Goal: Task Accomplishment & Management: Complete application form

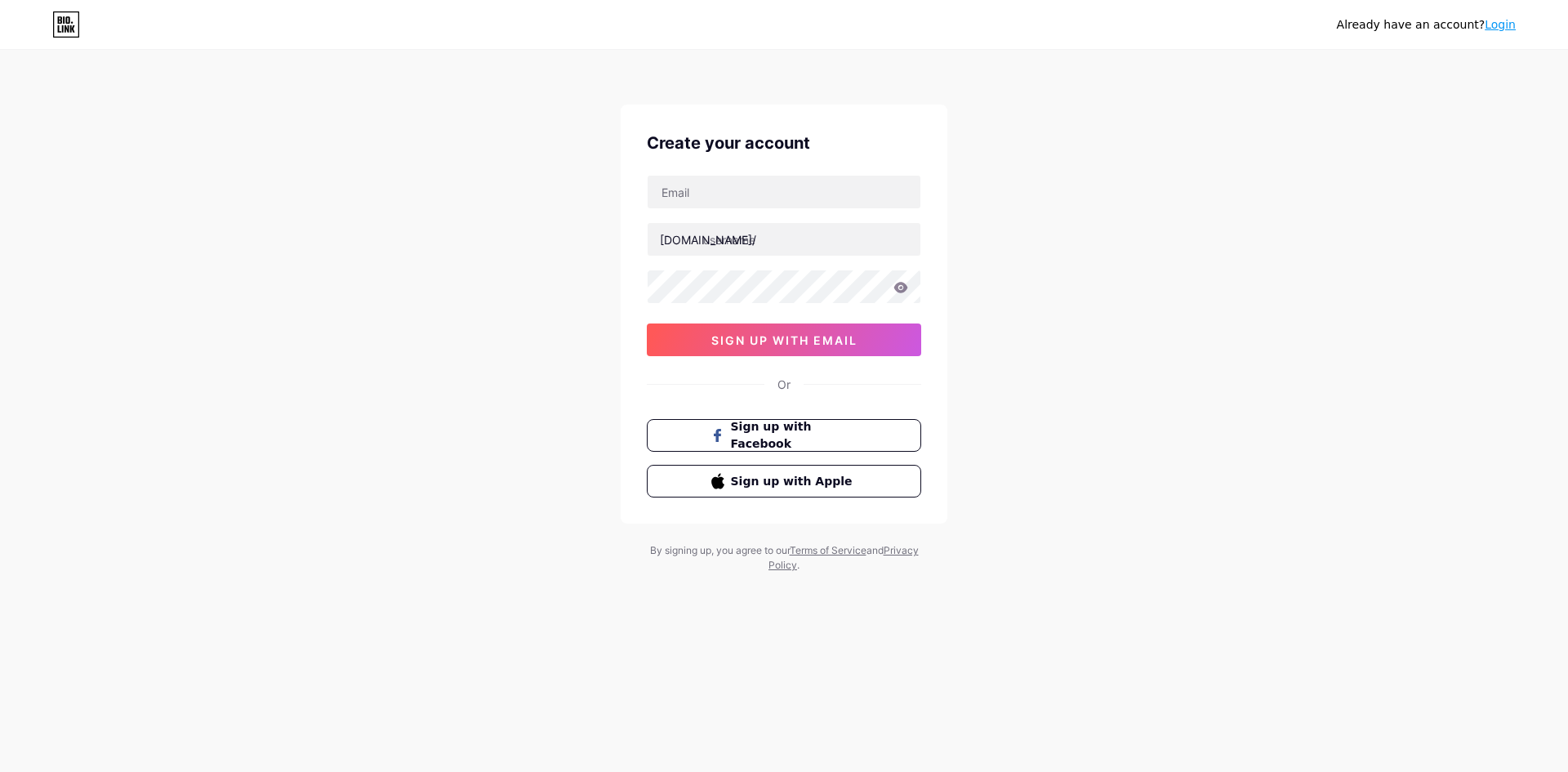
click at [1500, 33] on div "Already have an account? Login" at bounding box center [1426, 25] width 179 height 17
click at [1500, 30] on link "Login" at bounding box center [1500, 25] width 31 height 13
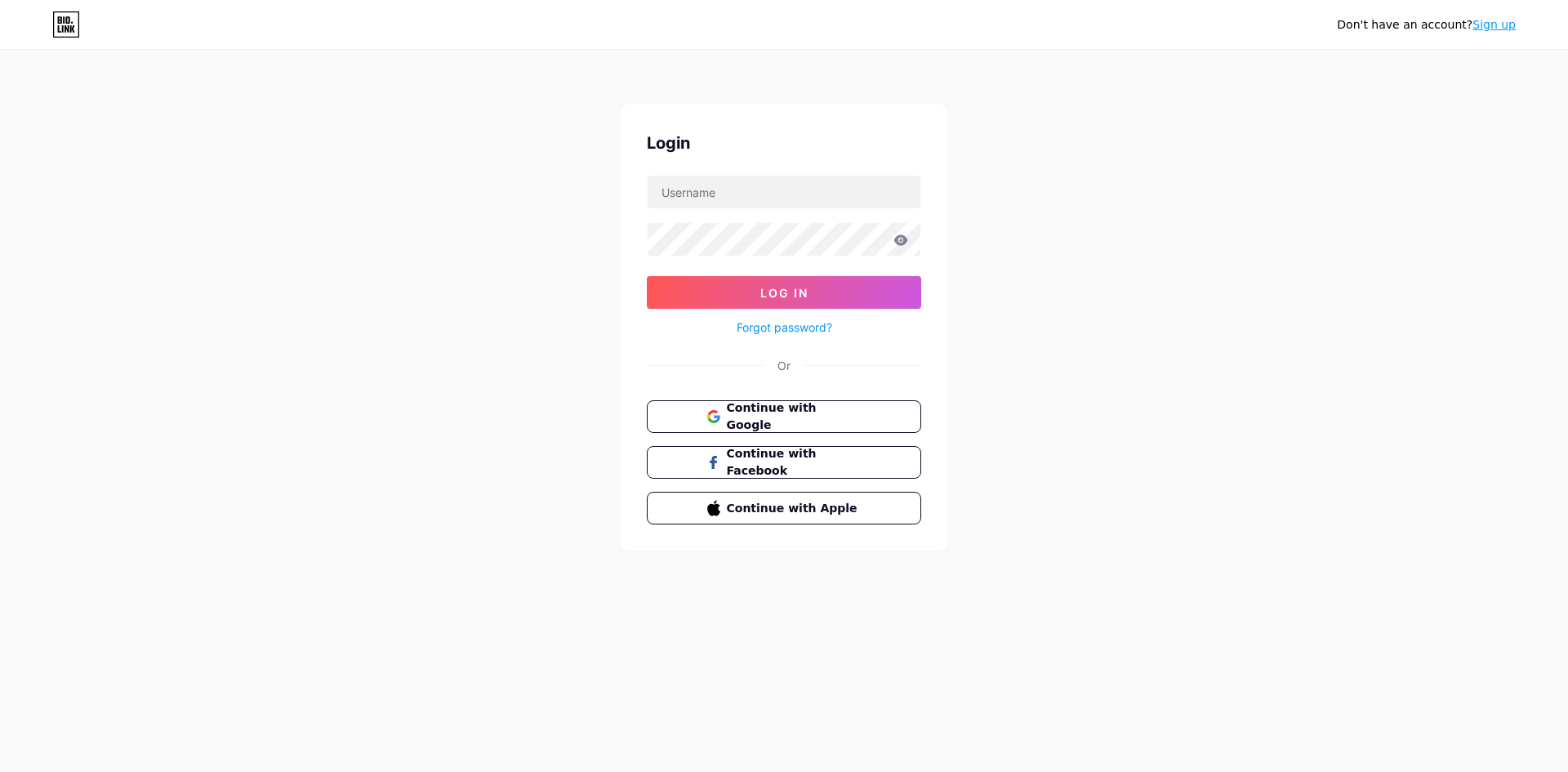
click at [1499, 28] on link "Sign up" at bounding box center [1494, 25] width 44 height 13
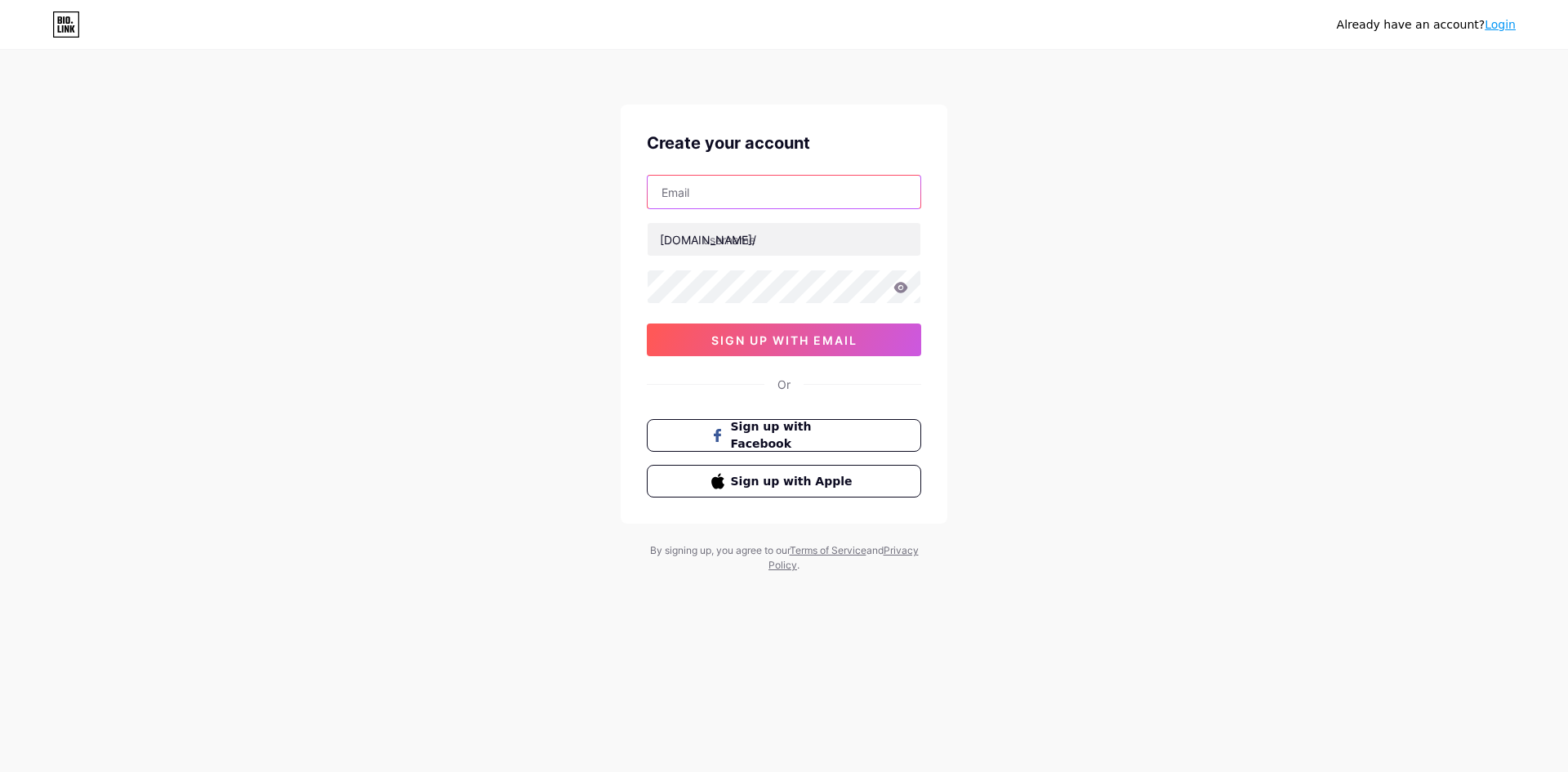
click at [732, 190] on input "text" at bounding box center [783, 192] width 273 height 33
click at [689, 193] on input "text" at bounding box center [783, 192] width 273 height 33
paste input "[EMAIL_ADDRESS][DOMAIN_NAME]"
type input "[EMAIL_ADDRESS][DOMAIN_NAME]"
click at [783, 238] on input "text" at bounding box center [783, 240] width 273 height 33
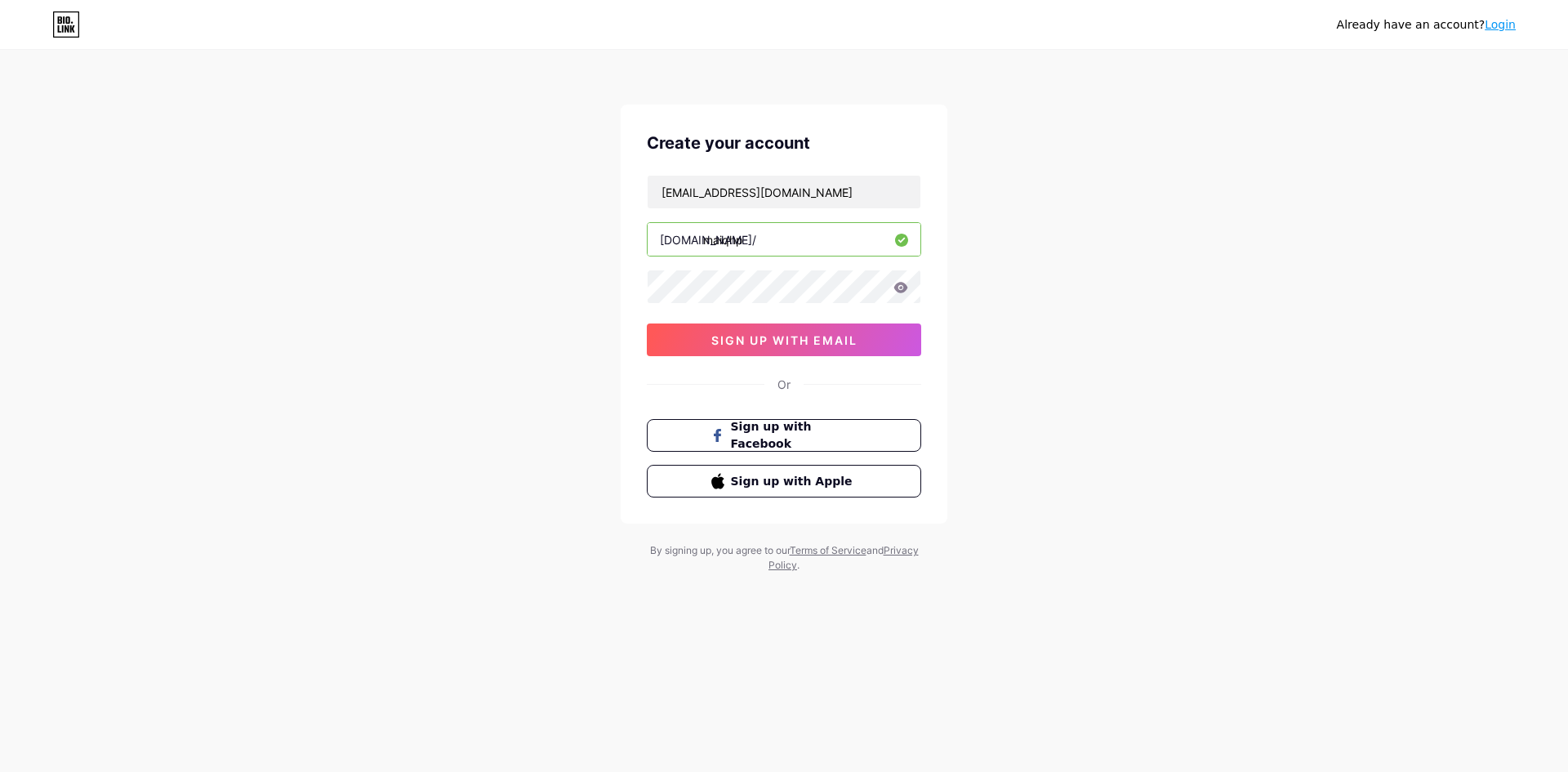
type input "maiqhp"
click at [904, 285] on icon at bounding box center [901, 287] width 14 height 11
click at [818, 339] on span "sign up with email" at bounding box center [784, 340] width 146 height 14
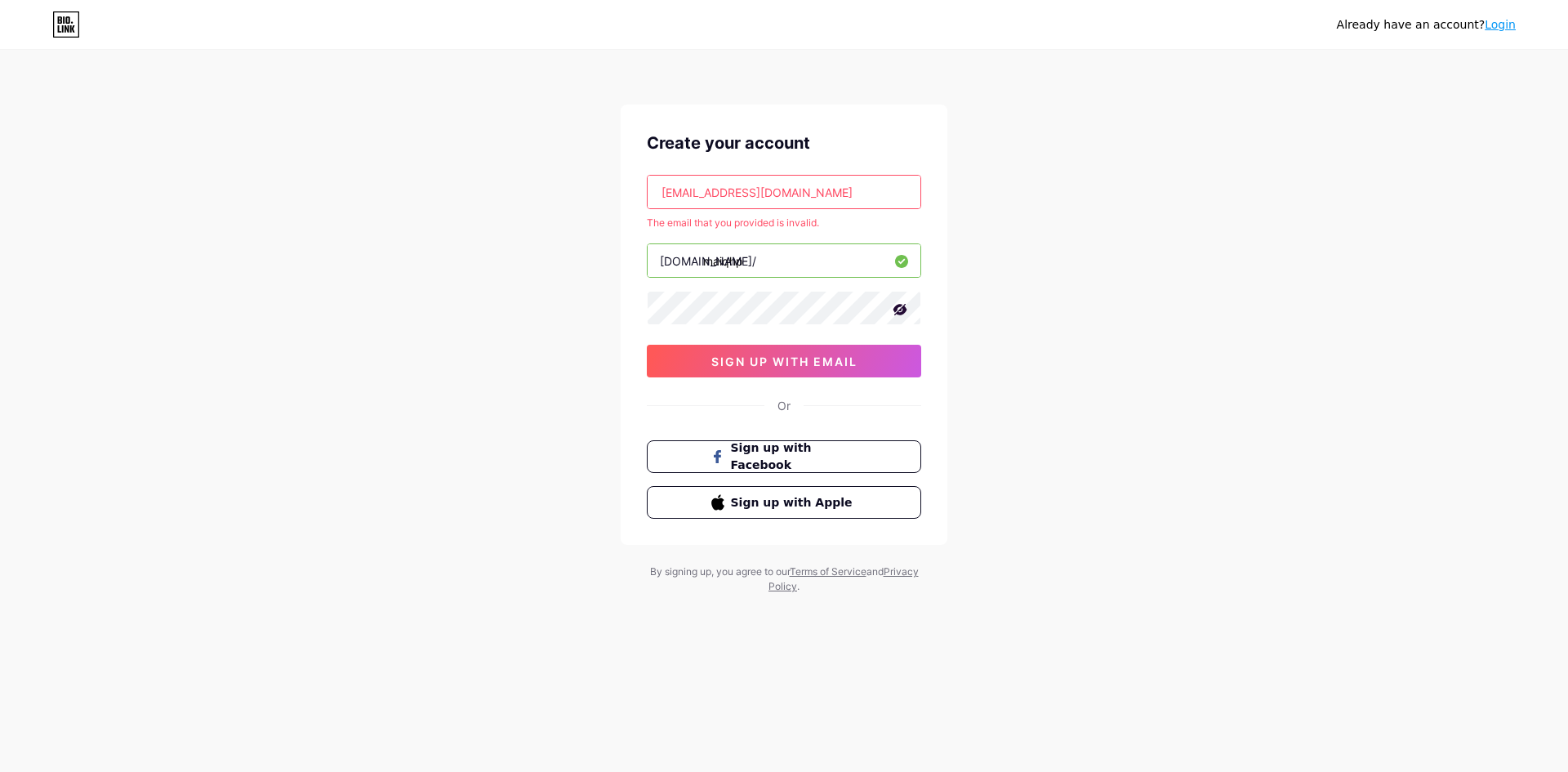
click at [862, 197] on input "[EMAIL_ADDRESS][DOMAIN_NAME]" at bounding box center [783, 192] width 273 height 33
type input "c"
click at [720, 194] on input "text" at bounding box center [783, 192] width 273 height 33
paste input "[EMAIL_ADDRESS][DOMAIN_NAME]"
type input "[EMAIL_ADDRESS][DOMAIN_NAME]"
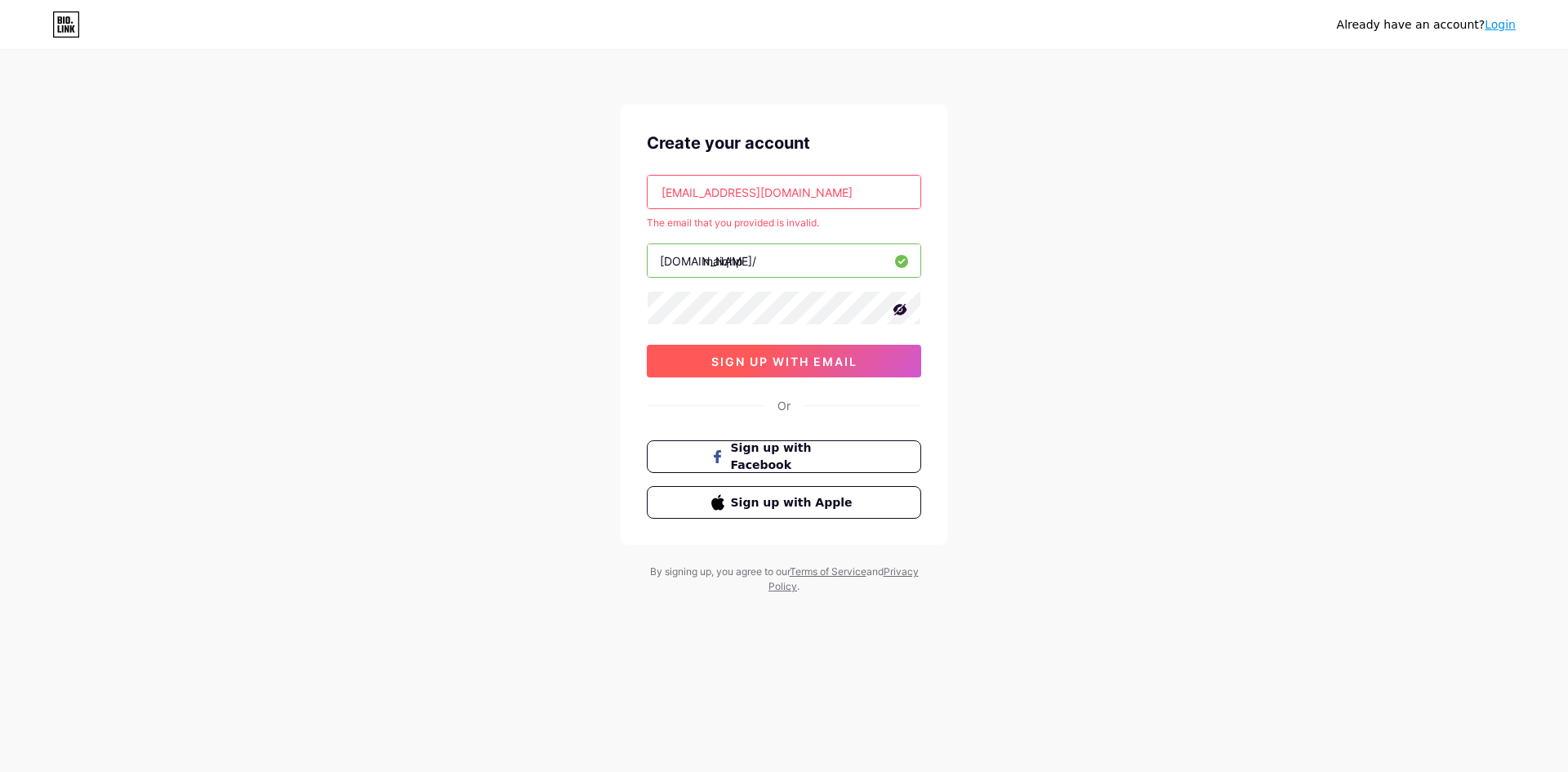
click at [743, 371] on button "sign up with email" at bounding box center [783, 361] width 274 height 33
drag, startPoint x: 819, startPoint y: 199, endPoint x: 474, endPoint y: 168, distance: 346.4
click at [489, 160] on div "Already have an account? Login Create your account [EMAIL_ADDRESS][DOMAIN_NAME]…" at bounding box center [784, 323] width 1568 height 646
click at [759, 193] on input "text" at bounding box center [783, 192] width 273 height 33
paste input "[EMAIL_ADDRESS][DOMAIN_NAME]"
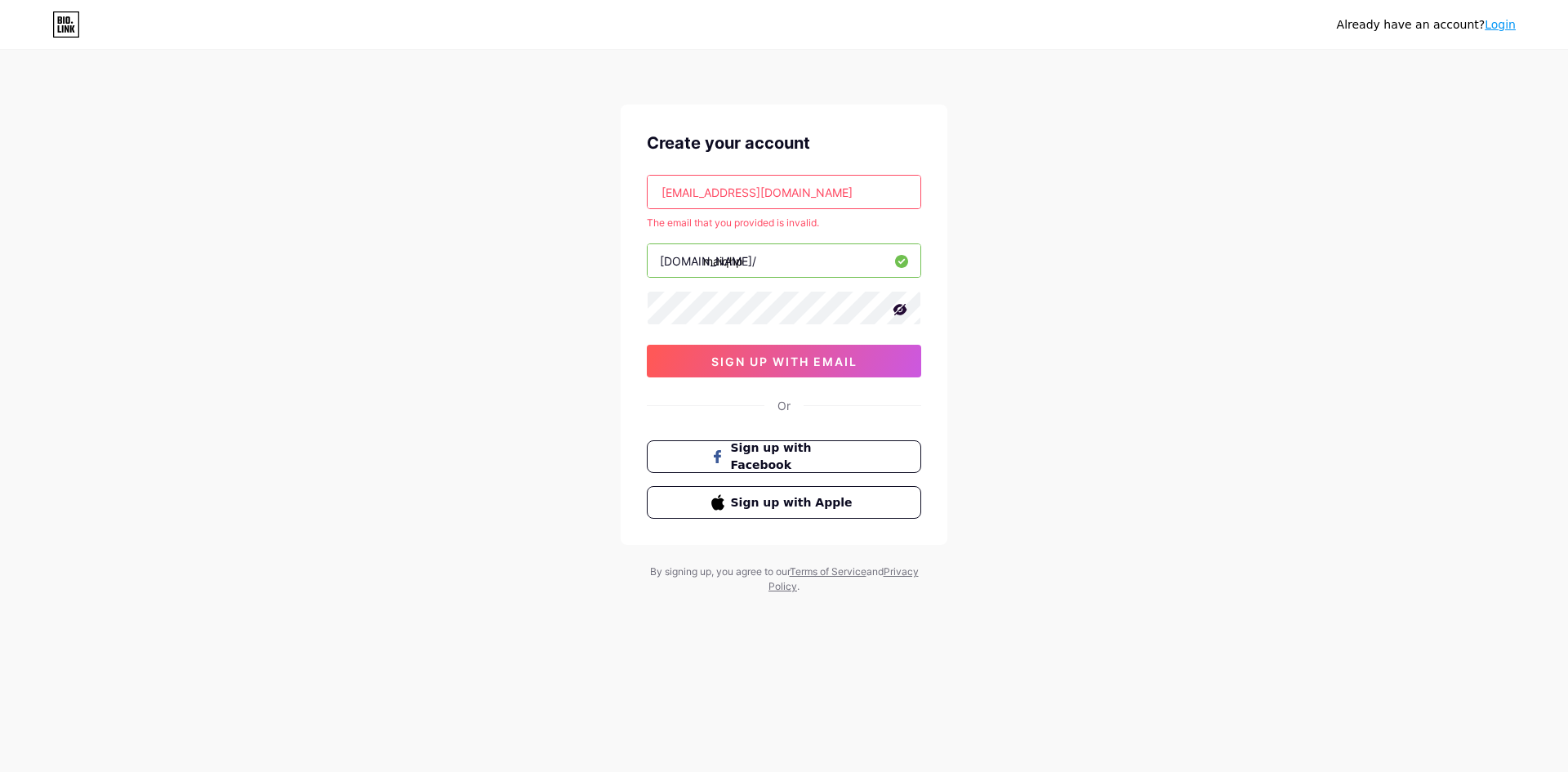
type input "[EMAIL_ADDRESS][DOMAIN_NAME]"
drag, startPoint x: 777, startPoint y: 339, endPoint x: 782, endPoint y: 363, distance: 24.5
click at [777, 341] on div "[EMAIL_ADDRESS][DOMAIN_NAME] The email that you provided is invalid. [DOMAIN_NA…" at bounding box center [783, 276] width 274 height 203
click at [782, 367] on span "sign up with email" at bounding box center [784, 361] width 146 height 14
click at [783, 367] on span "sign up with email" at bounding box center [784, 361] width 146 height 14
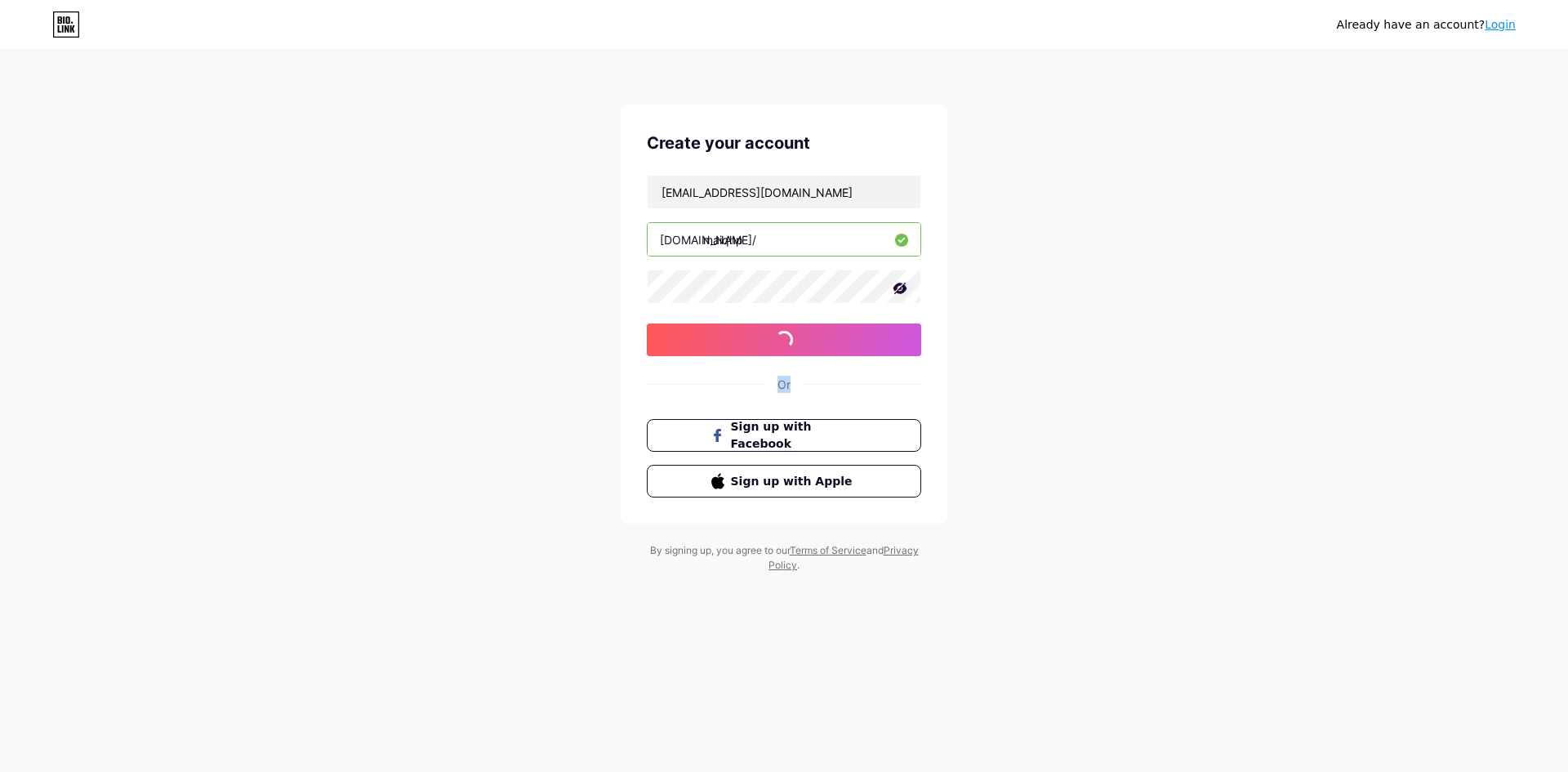
click at [785, 367] on div "Create your account [EMAIL_ADDRESS][DOMAIN_NAME] [DOMAIN_NAME]/ maiqhp 0cAFcWeA…" at bounding box center [784, 314] width 327 height 419
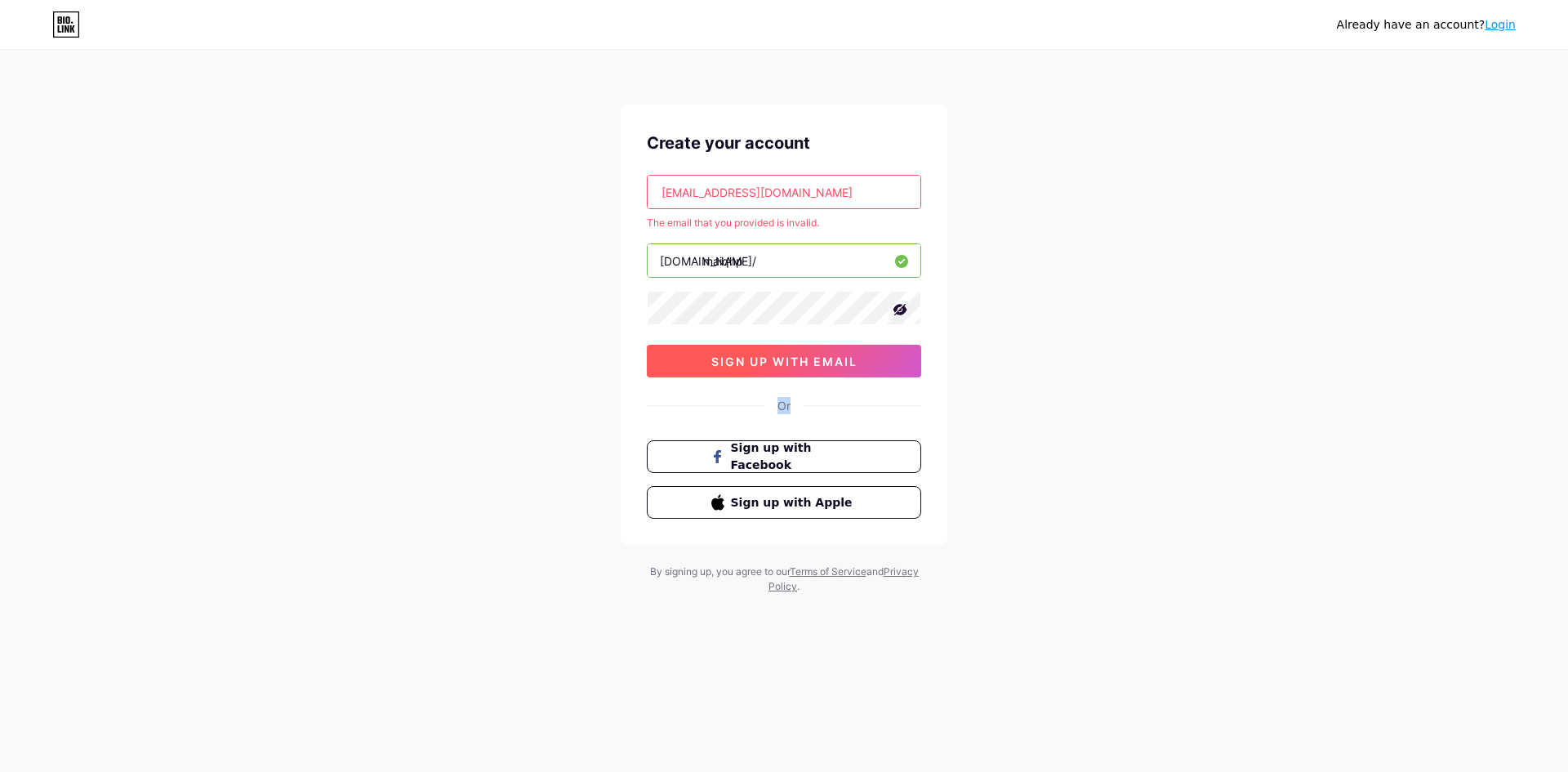
click at [785, 363] on span "sign up with email" at bounding box center [784, 361] width 146 height 14
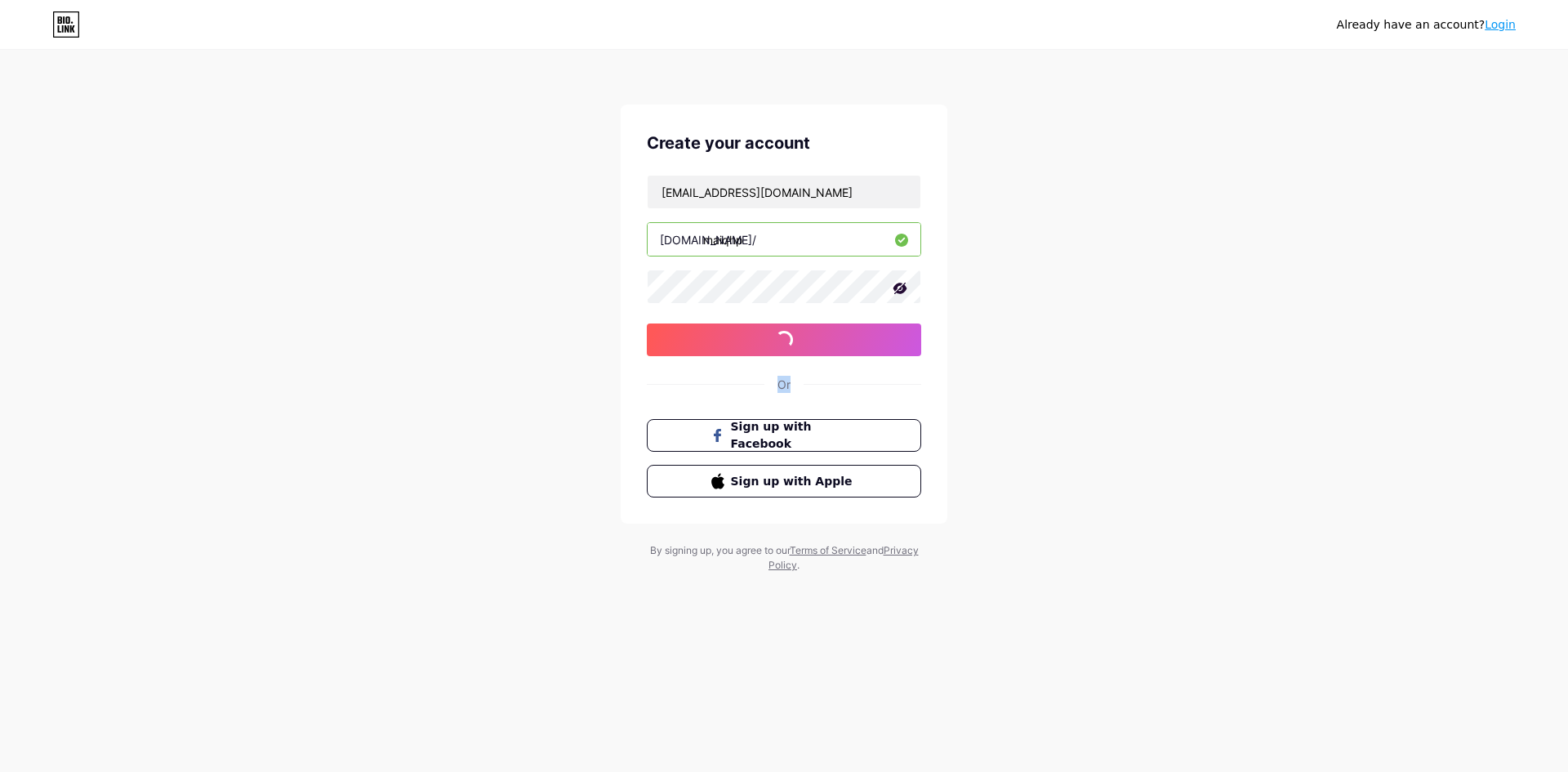
click at [785, 363] on div "Create your account [EMAIL_ADDRESS][DOMAIN_NAME] [DOMAIN_NAME]/ maiqhp 0cAFcWeA…" at bounding box center [784, 314] width 327 height 419
click at [296, 300] on div "Already have an account? Login Create your account [EMAIL_ADDRESS][DOMAIN_NAME]…" at bounding box center [784, 312] width 1568 height 625
